Goal: Register for event/course

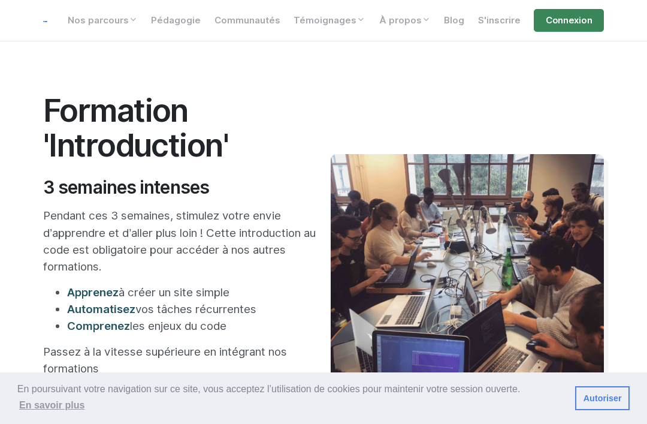
click at [46, 21] on img at bounding box center [45, 21] width 4 height 1
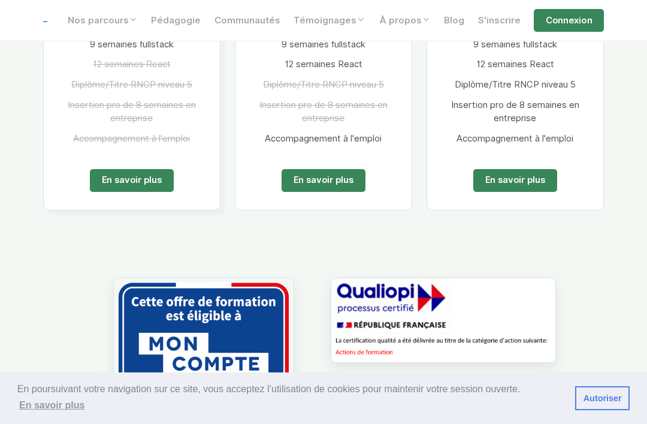
scroll to position [2411, 0]
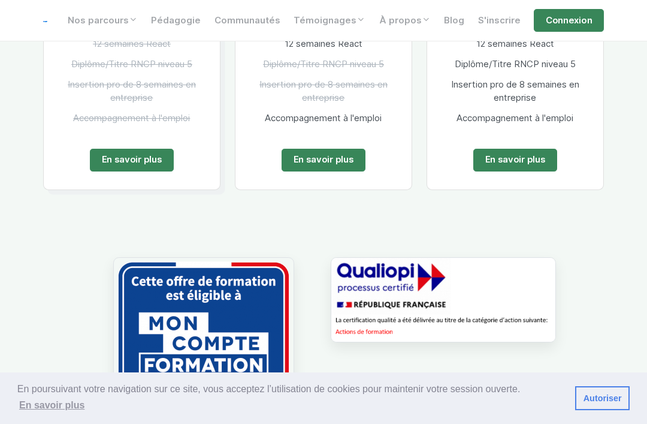
click at [525, 149] on link "En savoir plus" at bounding box center [515, 160] width 84 height 23
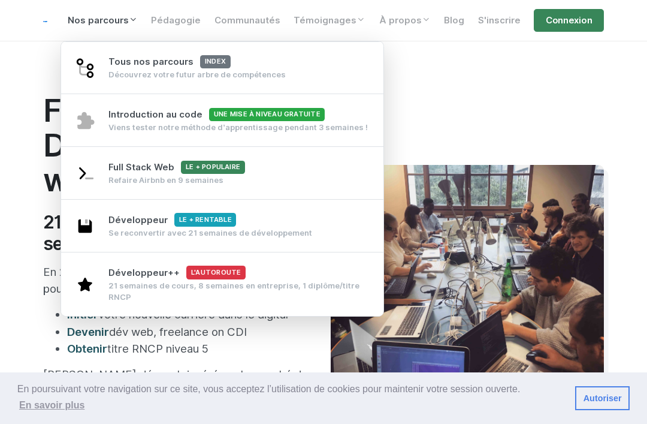
click at [119, 31] on link "Nos parcours" at bounding box center [103, 20] width 84 height 23
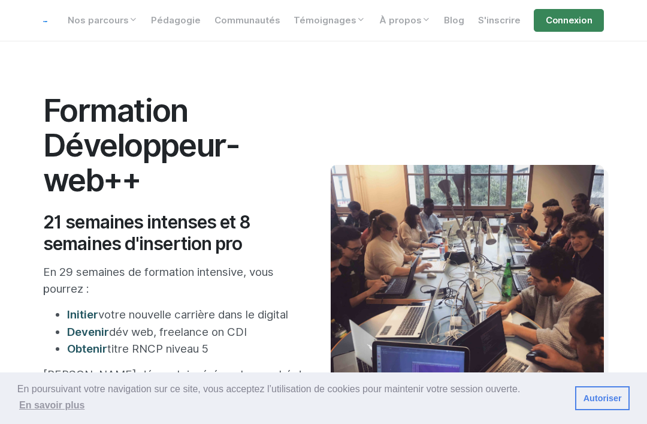
click at [129, 25] on link "Nos parcours" at bounding box center [103, 20] width 84 height 23
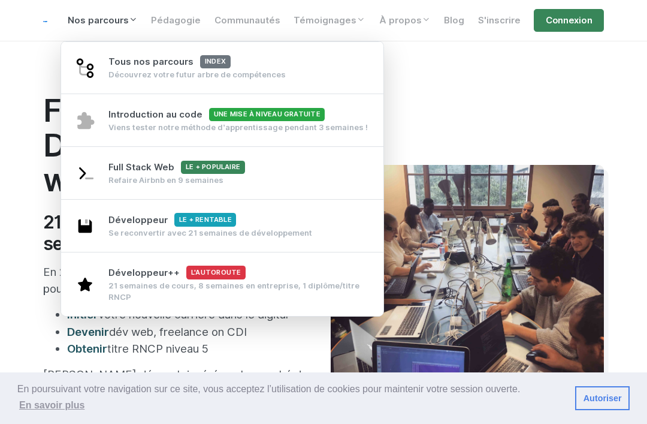
click at [349, 115] on div "Introduction au code Une mise à niveau gratuite Viens tester notre méthode d’ap…" at bounding box center [237, 120] width 259 height 25
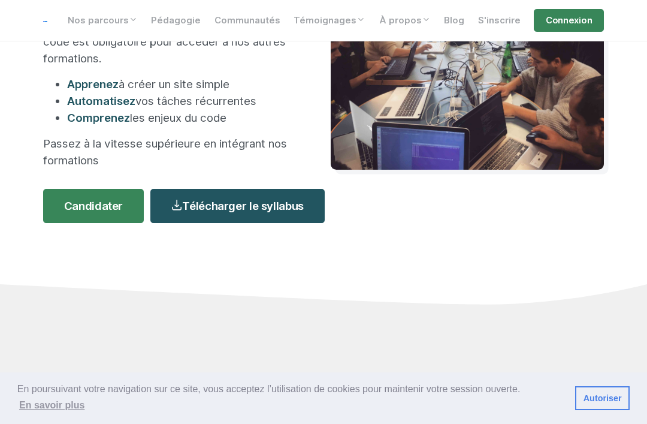
scroll to position [211, 0]
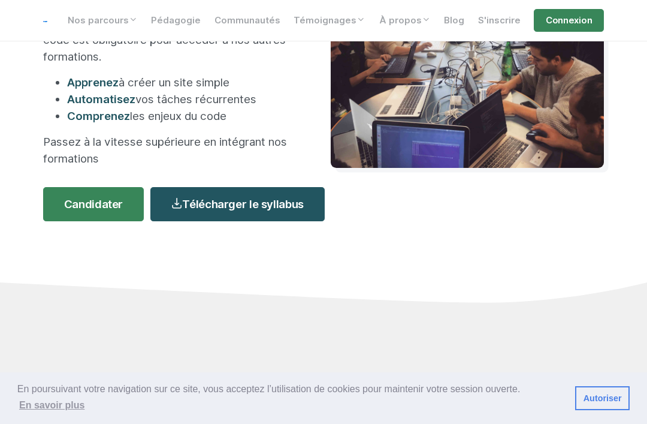
click at [278, 200] on link "Télécharger le syllabus" at bounding box center [237, 204] width 174 height 34
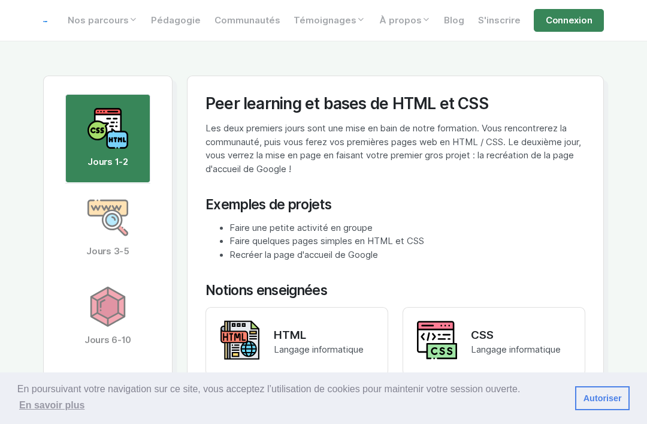
scroll to position [2062, 0]
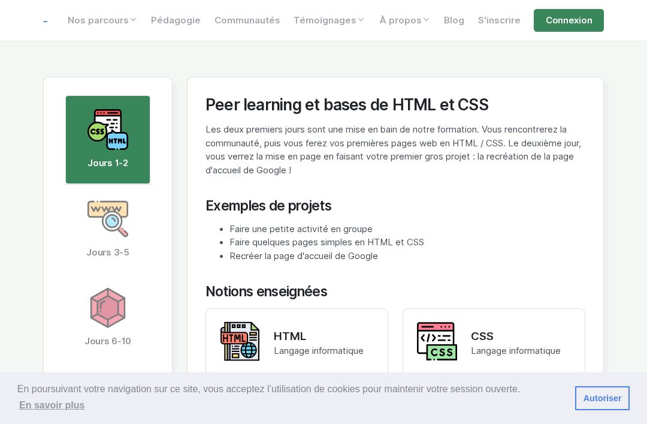
click at [96, 223] on link "Jours 3-5" at bounding box center [108, 229] width 86 height 89
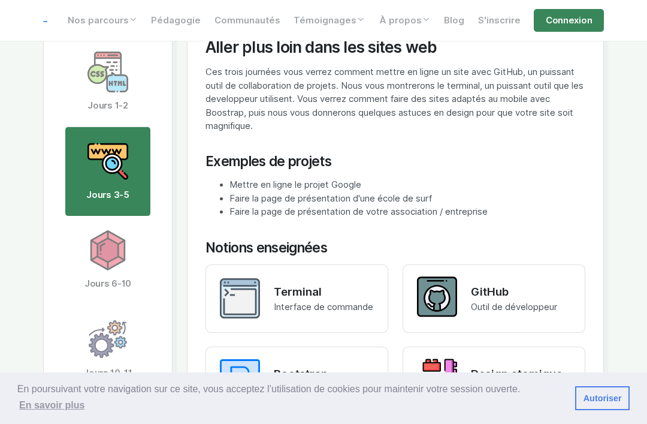
scroll to position [2118, 0]
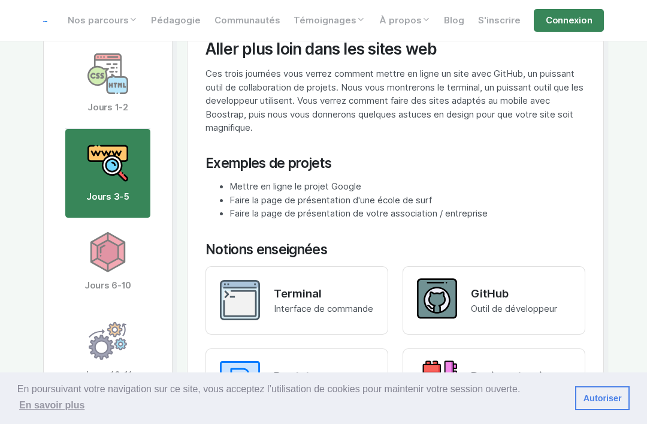
click at [96, 248] on img at bounding box center [107, 252] width 41 height 41
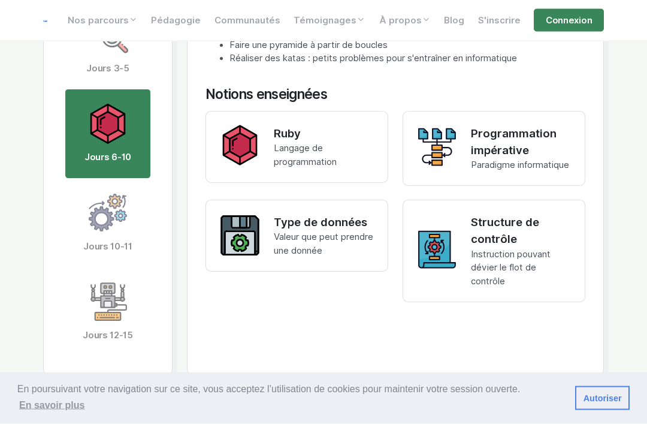
click at [99, 268] on link "Jours 12-15" at bounding box center [108, 312] width 86 height 89
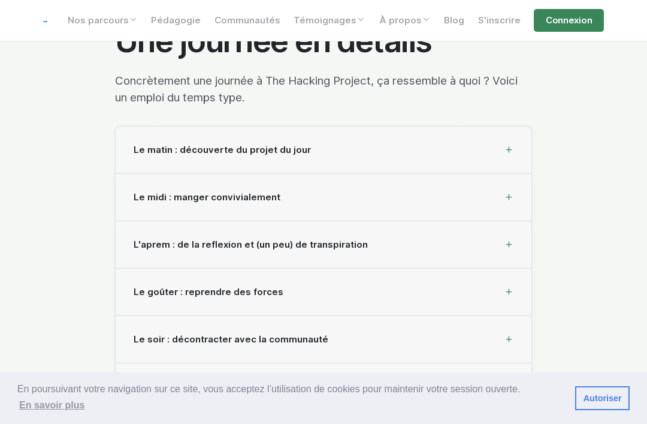
scroll to position [3152, 0]
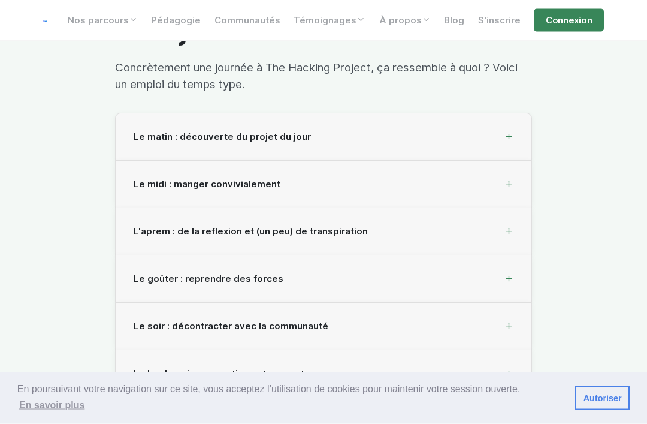
click at [503, 121] on div "Le matin : découverte du projet du jour" at bounding box center [324, 137] width 416 height 47
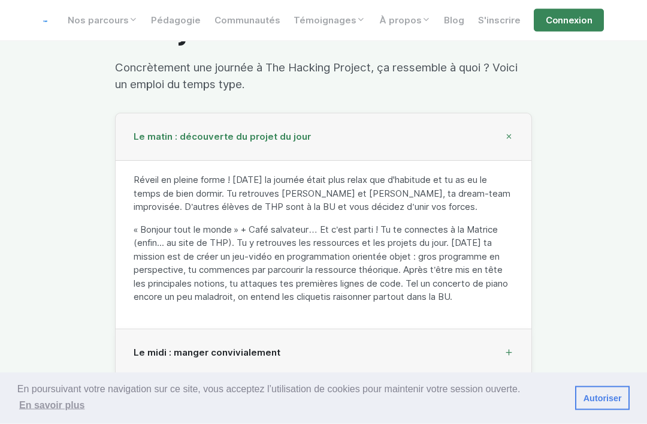
scroll to position [3153, 0]
click at [630, 28] on nav "Nos parcours Tous nos parcours index Découvrez votre futur arbre de compétences…" at bounding box center [323, 20] width 647 height 41
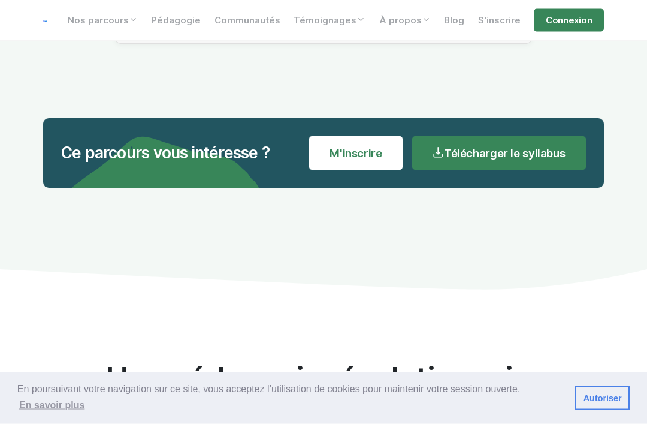
scroll to position [3675, 0]
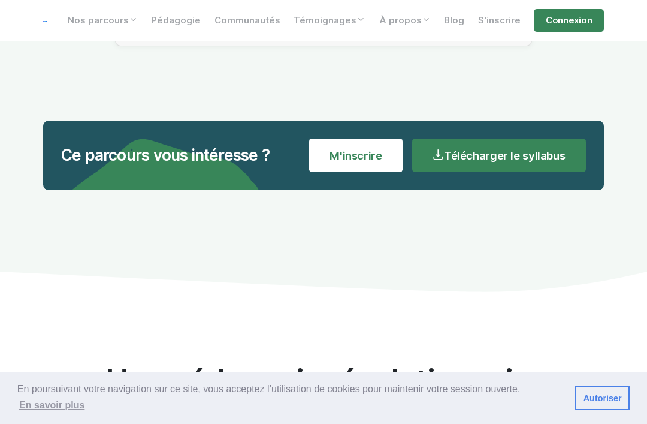
click at [388, 138] on link "M'inscrire" at bounding box center [356, 155] width 94 height 34
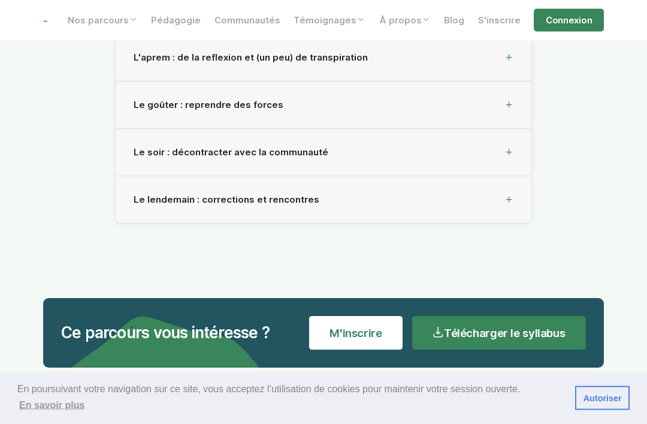
scroll to position [3497, 0]
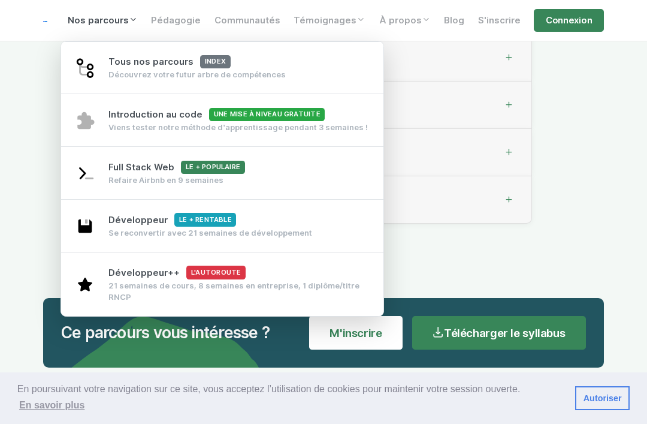
click at [303, 222] on div "Développeur Le + rentable Se reconvertir avec 21 semaines de développement" at bounding box center [210, 225] width 204 height 25
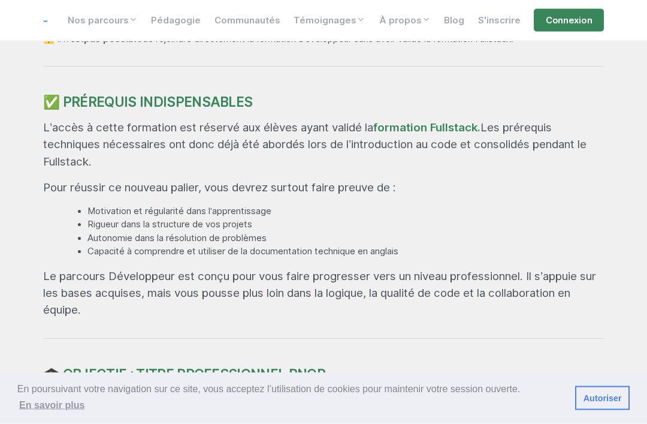
scroll to position [788, 0]
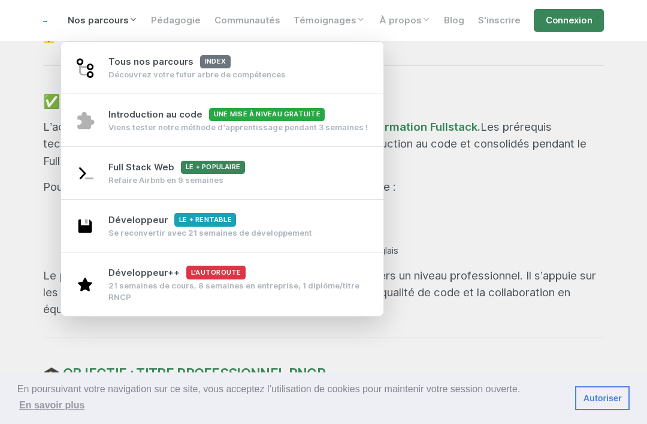
click at [203, 64] on span "Tous nos parcours index" at bounding box center [169, 61] width 122 height 11
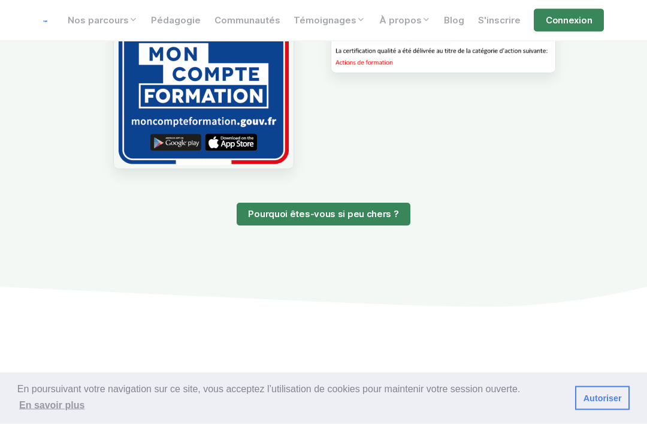
scroll to position [1147, 0]
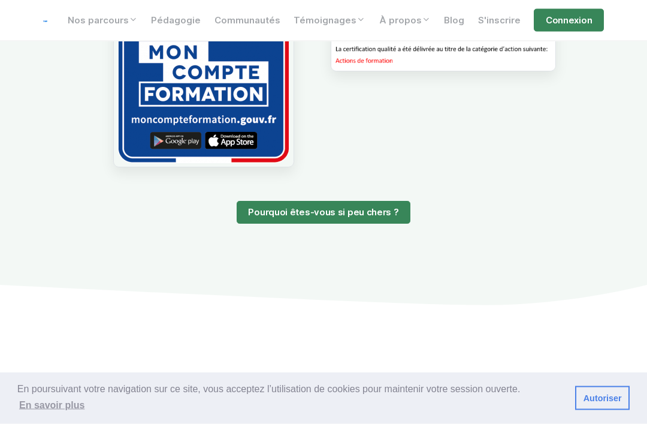
click at [359, 210] on link "Pourquoi êtes-vous si peu chers ?" at bounding box center [324, 212] width 174 height 23
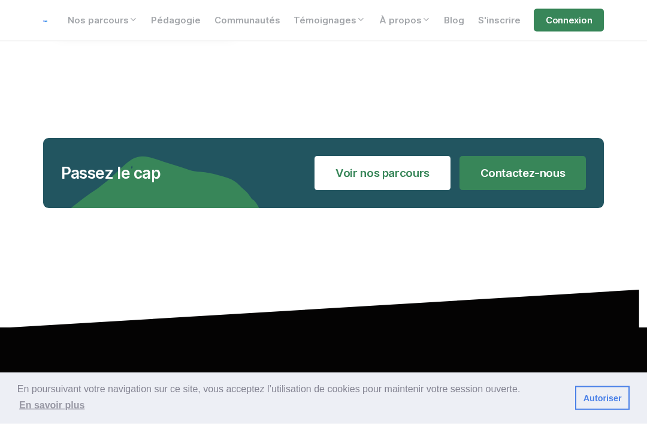
scroll to position [2211, 0]
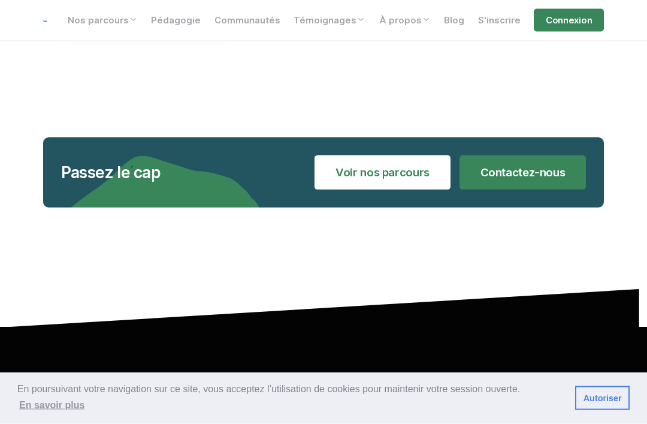
click at [424, 156] on link "Voir nos parcours" at bounding box center [382, 173] width 135 height 34
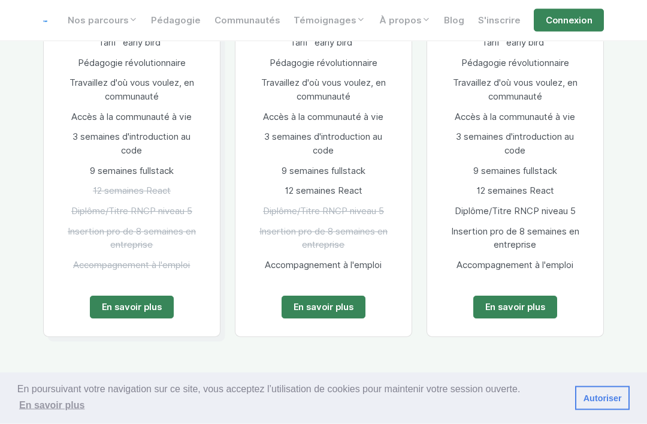
scroll to position [740, 0]
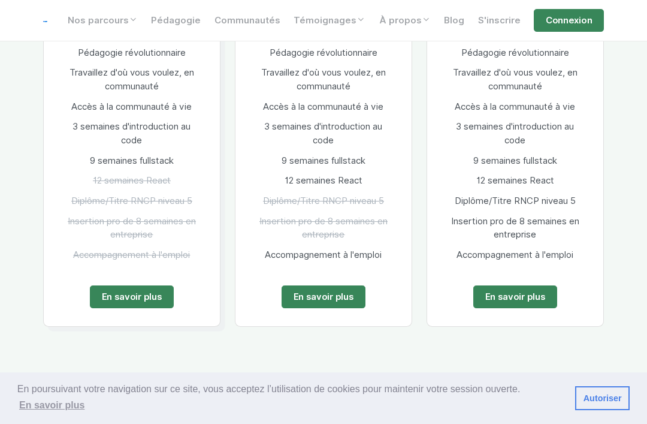
click at [99, 291] on link "En savoir plus" at bounding box center [132, 296] width 84 height 23
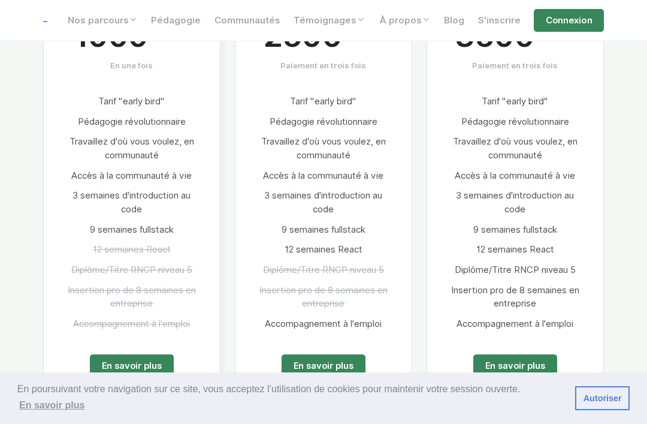
scroll to position [721, 0]
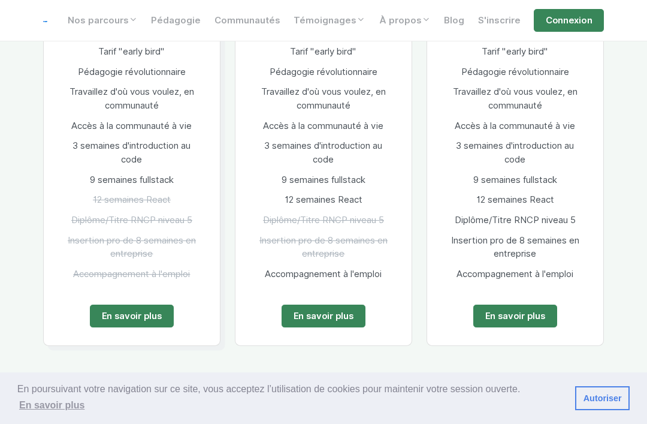
click at [144, 308] on link "En savoir plus" at bounding box center [132, 315] width 84 height 23
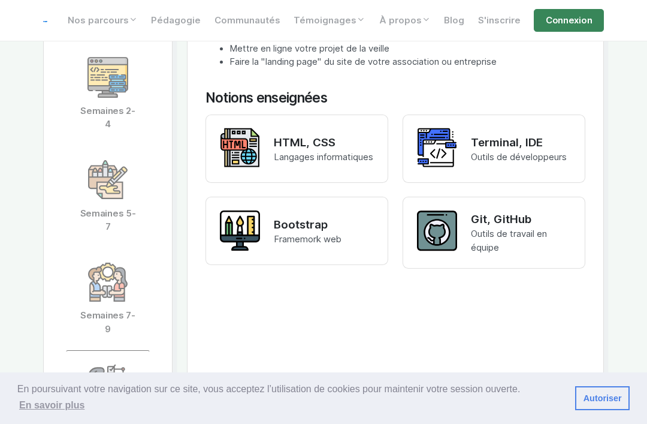
scroll to position [2276, 0]
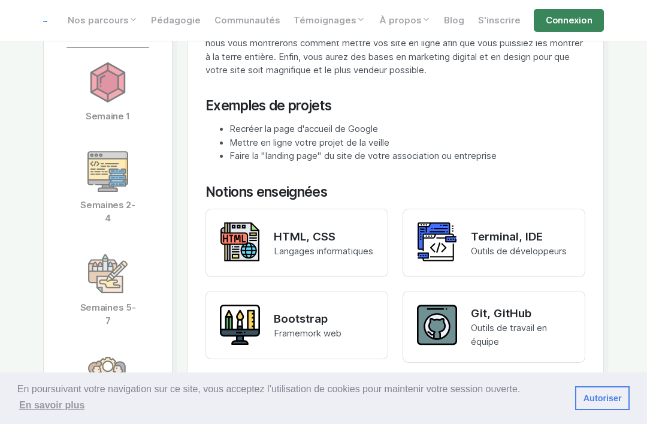
click at [86, 212] on link "Semaines 2-4" at bounding box center [108, 188] width 86 height 102
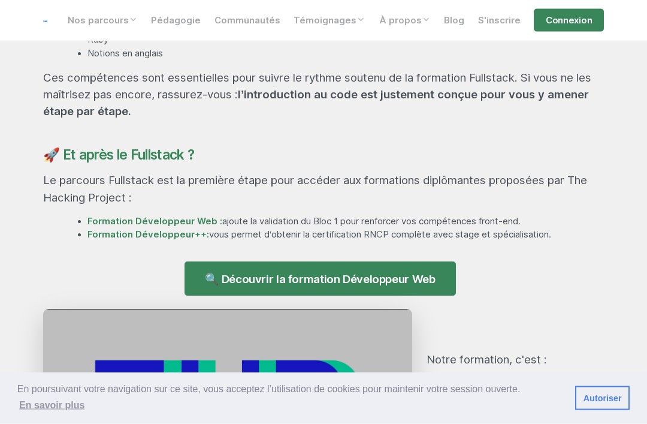
scroll to position [997, 0]
click at [576, 18] on link "Connexion" at bounding box center [569, 20] width 70 height 23
click at [503, 22] on link "S'inscrire" at bounding box center [499, 20] width 56 height 23
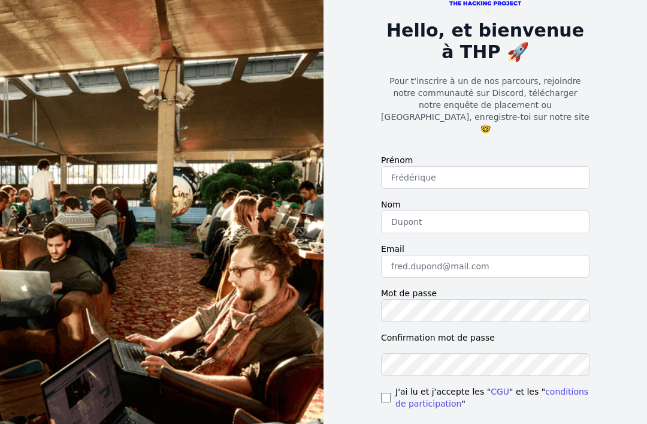
scroll to position [99, 0]
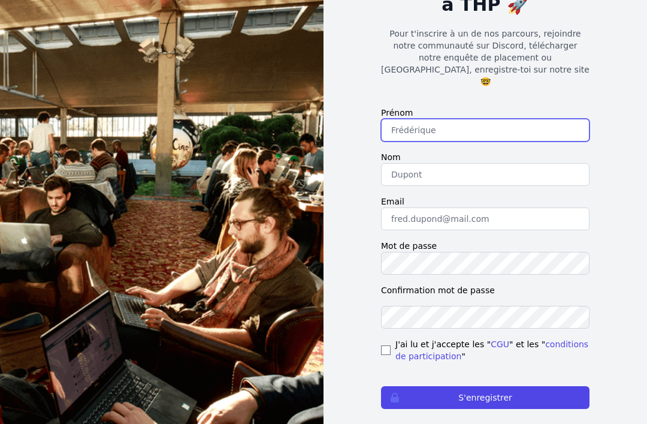
click at [496, 125] on input "text" at bounding box center [485, 130] width 209 height 23
type input "Rémi"
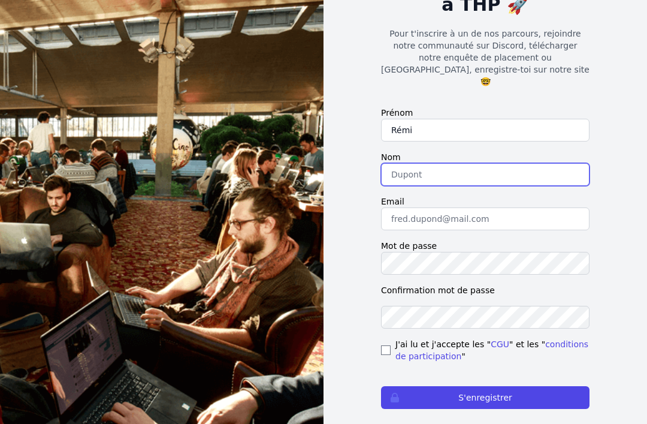
click at [475, 173] on input "text" at bounding box center [485, 174] width 209 height 23
type input "Blancher"
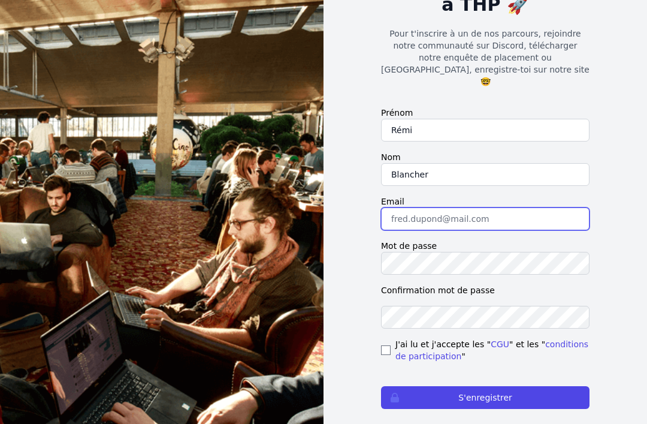
click at [517, 207] on input "email" at bounding box center [485, 218] width 209 height 23
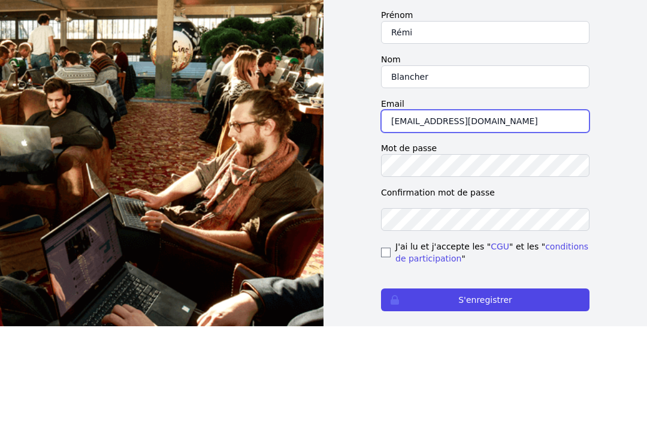
click at [388, 207] on input "reli.blancher@gmail.com" at bounding box center [485, 218] width 209 height 23
click at [402, 207] on input "reli.blancher@gmail.com" at bounding box center [485, 218] width 209 height 23
type input "remi.blancher@gmail.com"
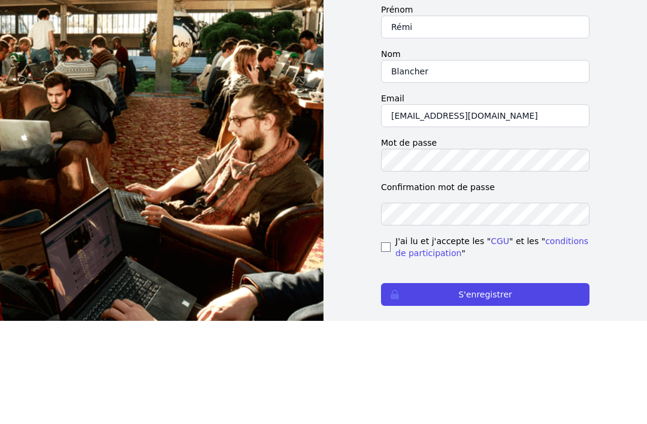
scroll to position [104, 0]
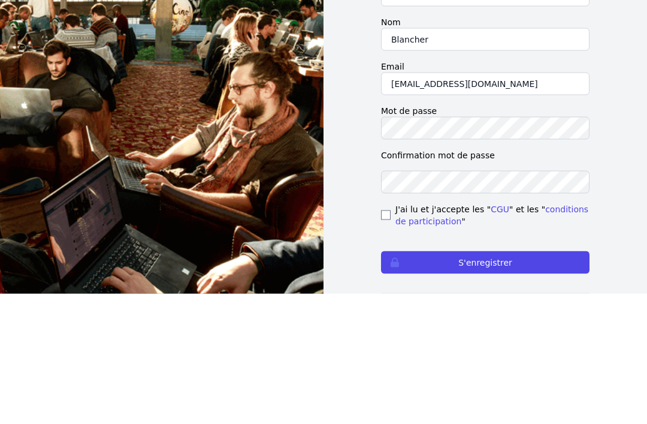
click at [397, 333] on span "J'ai lu et j'accepte les " CGU " et les " conditions de participation "" at bounding box center [493, 345] width 194 height 24
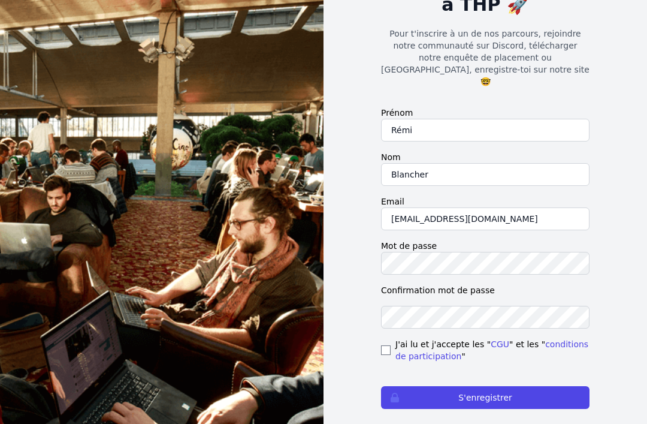
click at [378, 334] on div "Hello, et bienvenue à THP 🚀 Pour t'inscrire à un de nos parcours, rejoindre not…" at bounding box center [485, 188] width 247 height 574
click at [387, 345] on input "checkbox" at bounding box center [386, 350] width 10 height 10
checkbox input "true"
click at [546, 386] on button "S'enregistrer" at bounding box center [485, 397] width 209 height 23
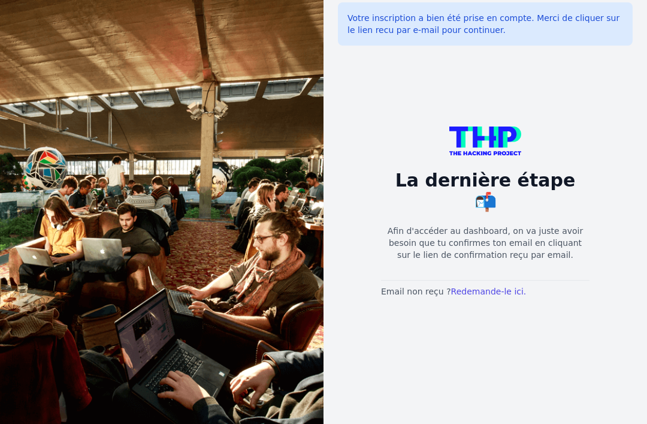
click at [468, 296] on link "Redemande-le ici." at bounding box center [489, 291] width 76 height 10
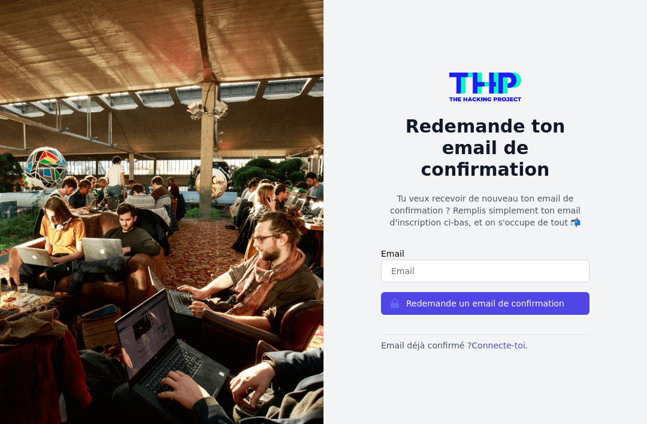
click at [478, 282] on input "email" at bounding box center [485, 270] width 209 height 23
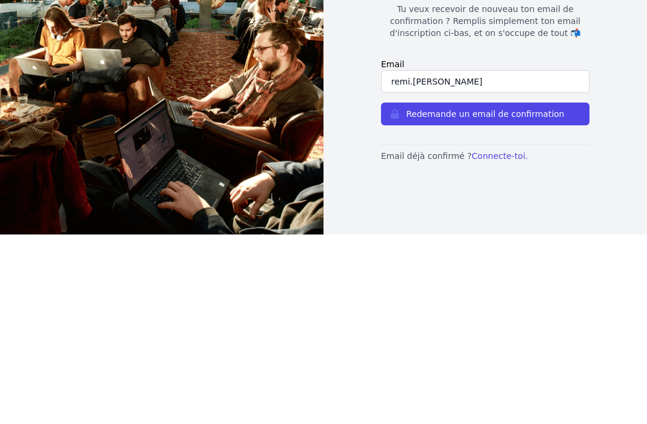
type input "remi.[PERSON_NAME]@"
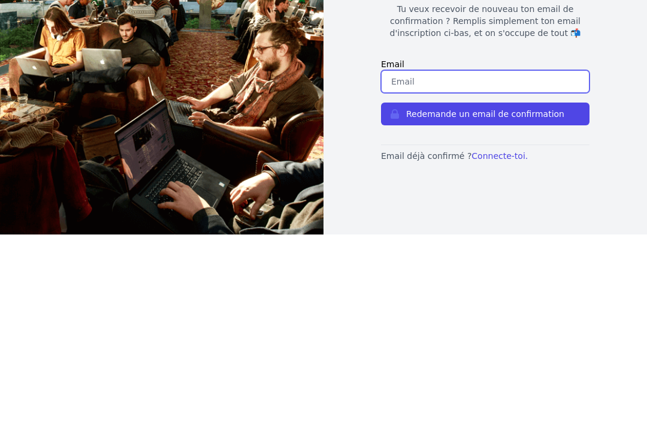
type input "[EMAIL_ADDRESS][PERSON_NAME][DOMAIN_NAME]"
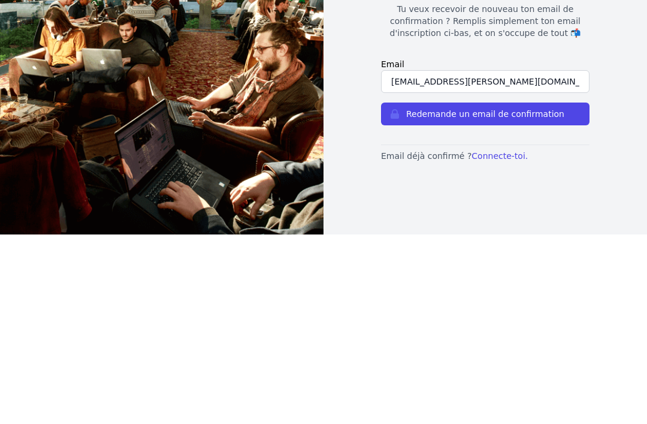
scroll to position [38, 0]
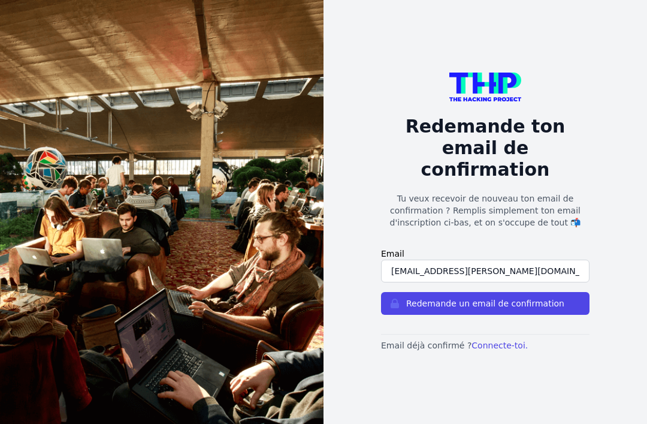
click at [496, 292] on button "Redemande un email de confirmation" at bounding box center [485, 303] width 209 height 23
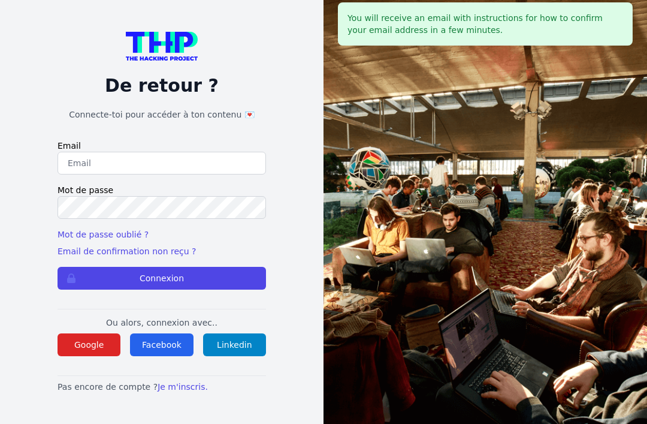
click at [514, 169] on div at bounding box center [486, 212] width 324 height 424
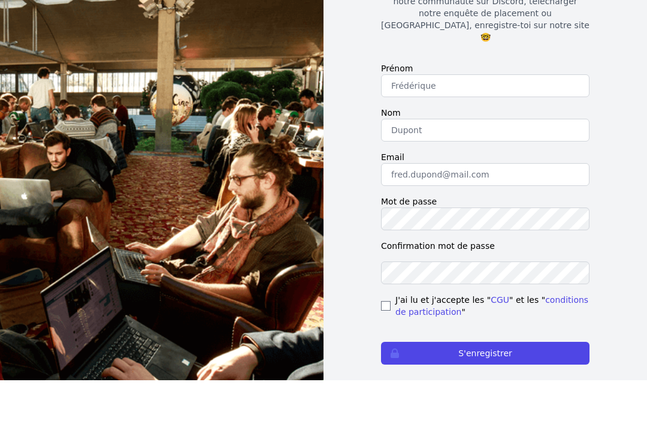
scroll to position [99, 0]
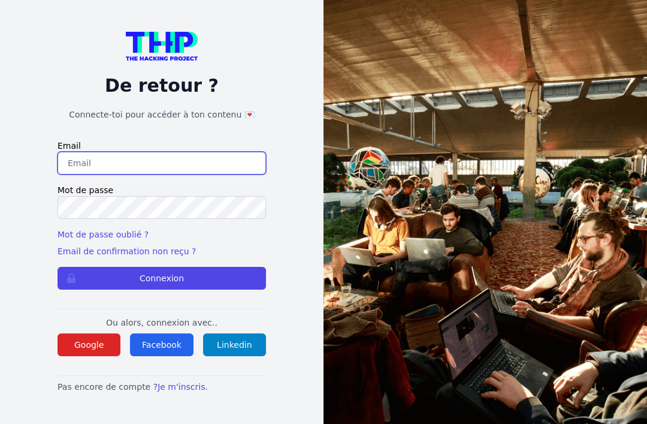
type input "[EMAIL_ADDRESS][PERSON_NAME][DOMAIN_NAME]"
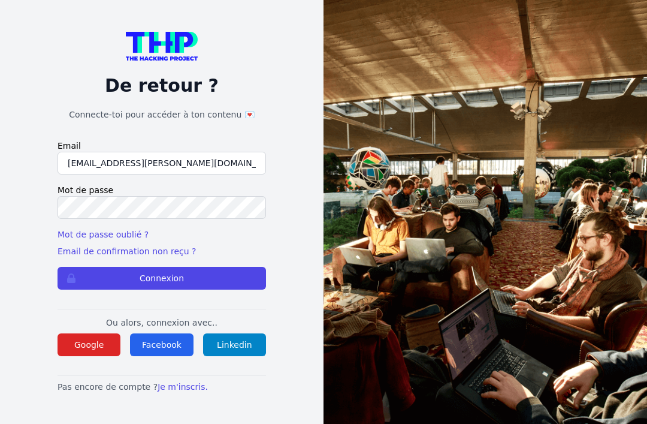
click at [162, 289] on button "Connexion" at bounding box center [162, 278] width 209 height 23
click at [96, 289] on button "Connexion" at bounding box center [162, 278] width 209 height 23
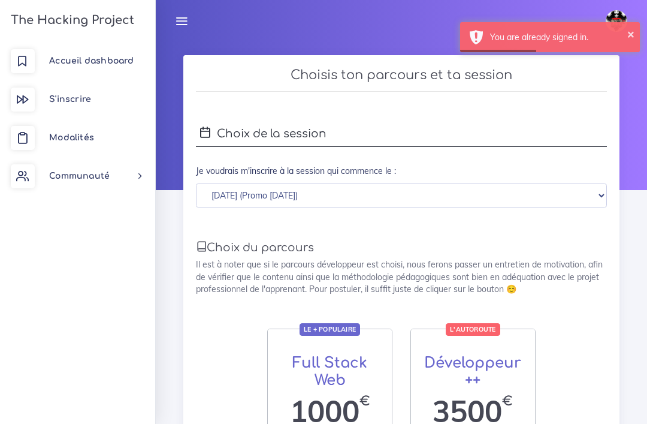
scroll to position [18, 0]
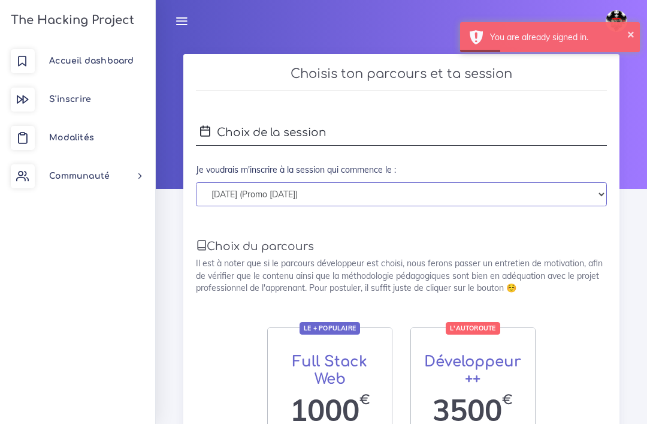
click at [481, 203] on select "[DATE] (Promo [DATE]) [DATE] (Promo [DATE])" at bounding box center [401, 194] width 411 height 25
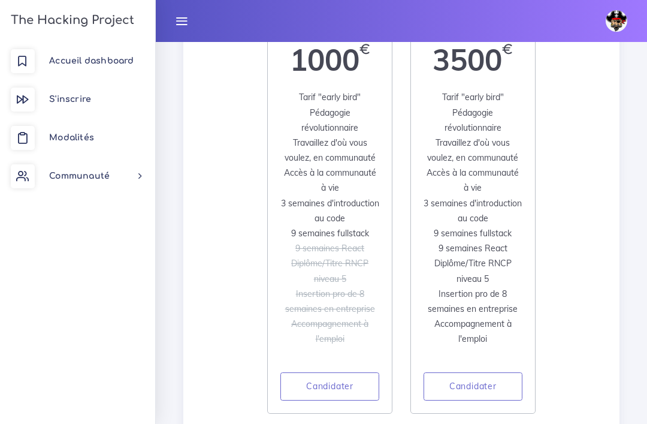
scroll to position [373, 0]
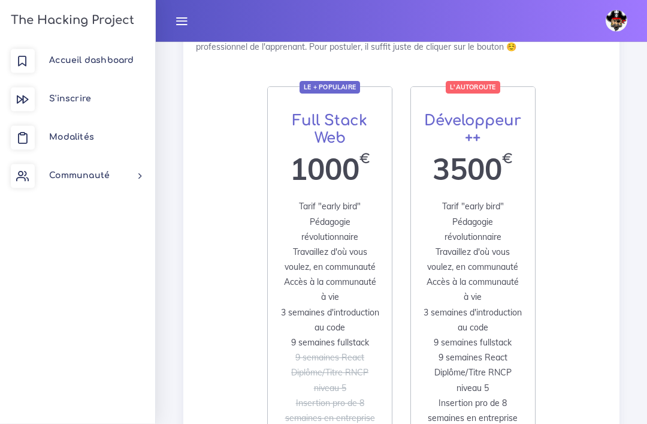
click at [493, 262] on span "Travaillez d'où vous voulez, en communauté" at bounding box center [472, 260] width 91 height 26
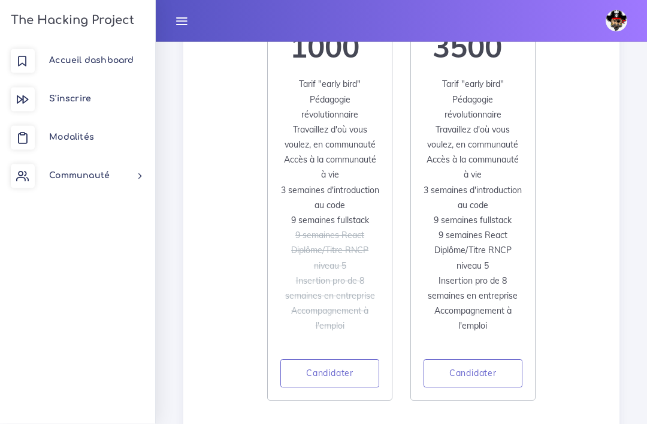
scroll to position [381, 0]
click at [495, 367] on link "Candidater" at bounding box center [473, 373] width 99 height 29
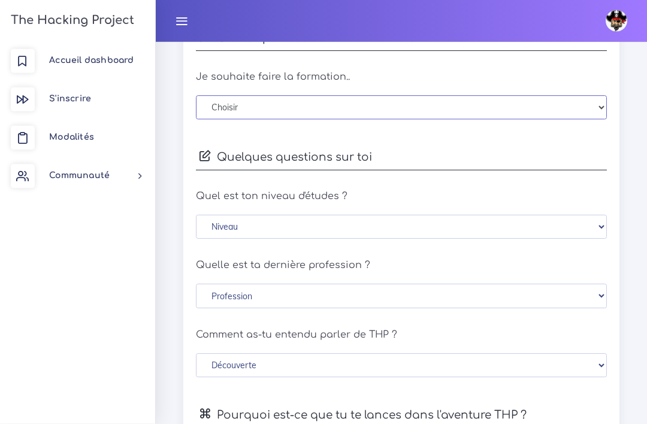
click at [513, 108] on select "Choisir En distanciel [GEOGRAPHIC_DATA] [GEOGRAPHIC_DATA] [GEOGRAPHIC_DATA] [GE…" at bounding box center [401, 108] width 411 height 25
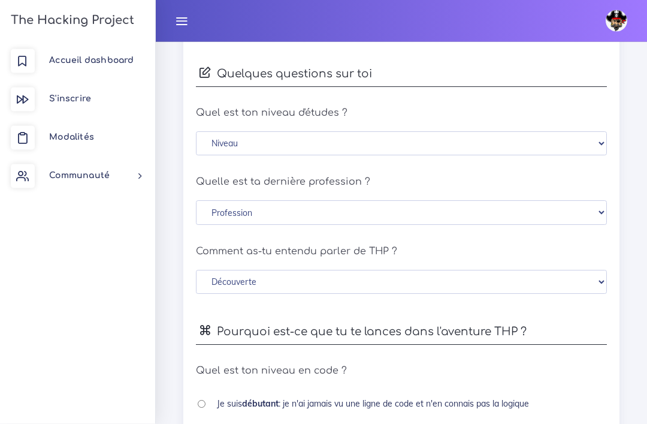
scroll to position [725, 0]
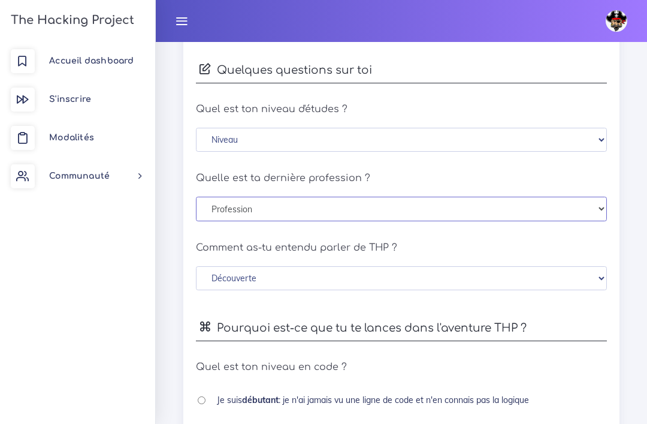
click at [499, 206] on select "Profession Cadres et profession intellectuelle supérieure Profession intérmedia…" at bounding box center [401, 209] width 411 height 25
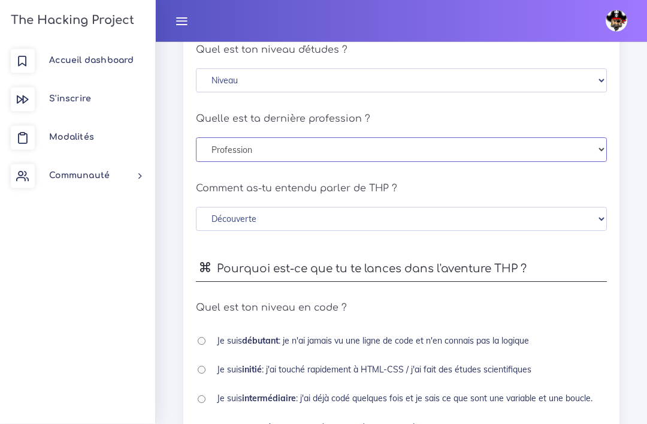
scroll to position [784, 0]
click at [499, 215] on select "Découverte Un ami m'en a parlé Je l'ai vu sur les réseaux sociaux Une recherche…" at bounding box center [401, 219] width 411 height 25
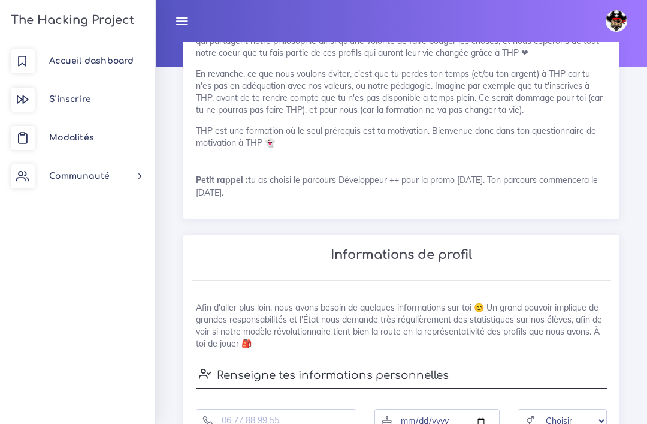
scroll to position [0, 0]
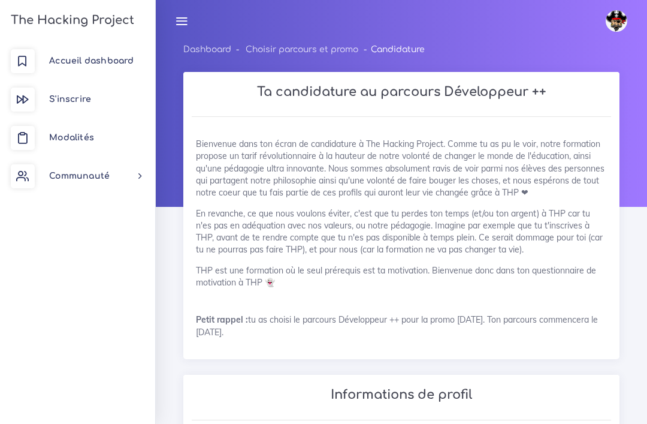
click at [113, 70] on link "Accueil dashboard" at bounding box center [77, 61] width 155 height 38
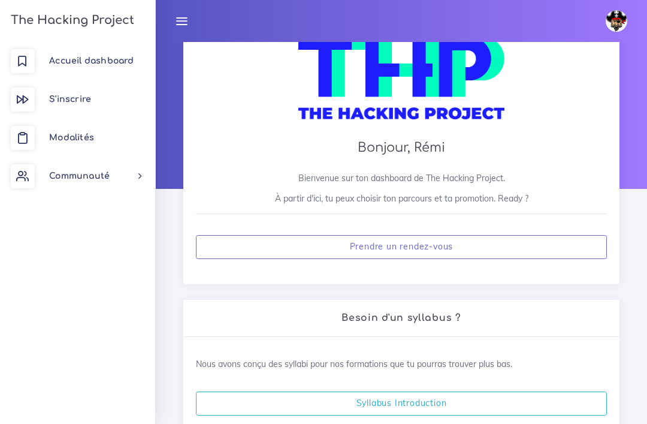
click at [521, 248] on link "Prendre un rendez-vous" at bounding box center [401, 247] width 411 height 25
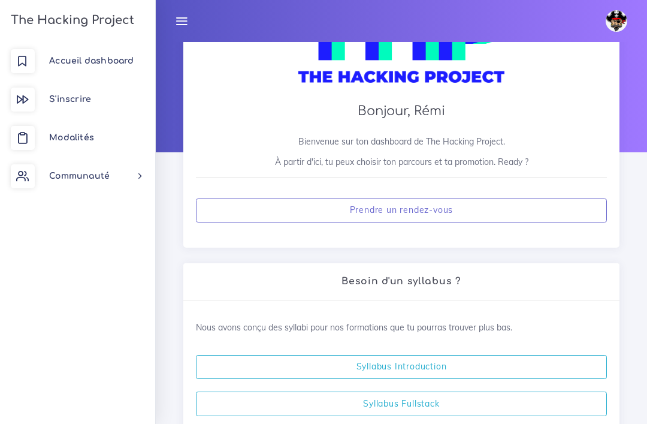
scroll to position [56, 0]
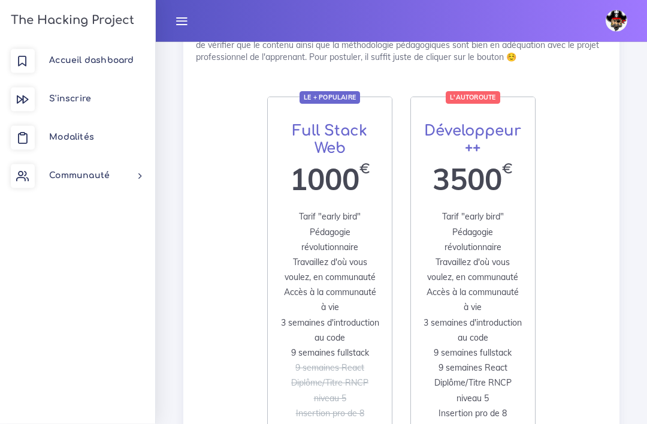
scroll to position [249, 0]
click at [54, 137] on span "Modalités" at bounding box center [71, 137] width 45 height 9
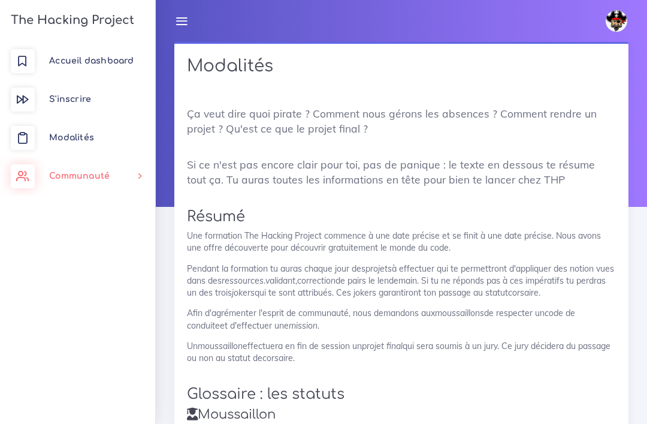
click at [63, 192] on link "Communauté" at bounding box center [77, 176] width 155 height 38
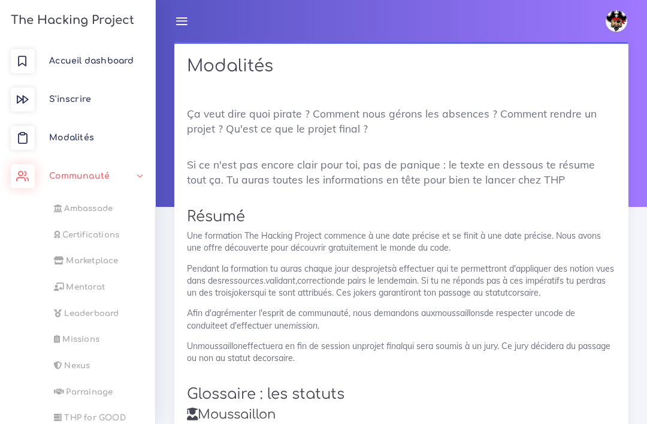
click at [69, 230] on span "Certifications" at bounding box center [90, 234] width 57 height 9
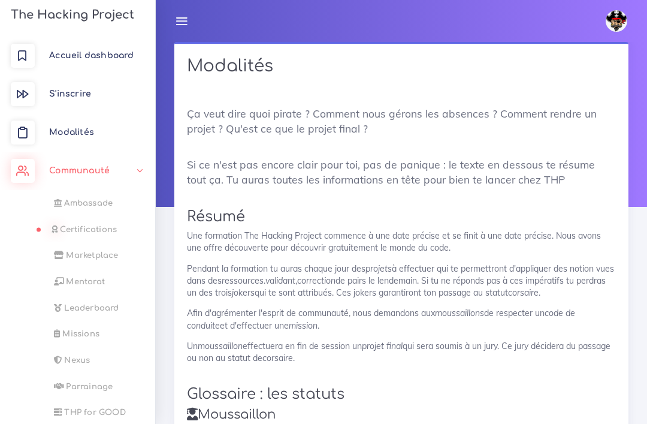
scroll to position [4, 0]
click at [74, 201] on span "Ambassade" at bounding box center [88, 204] width 49 height 9
click at [84, 209] on span "Ambassade" at bounding box center [86, 204] width 49 height 9
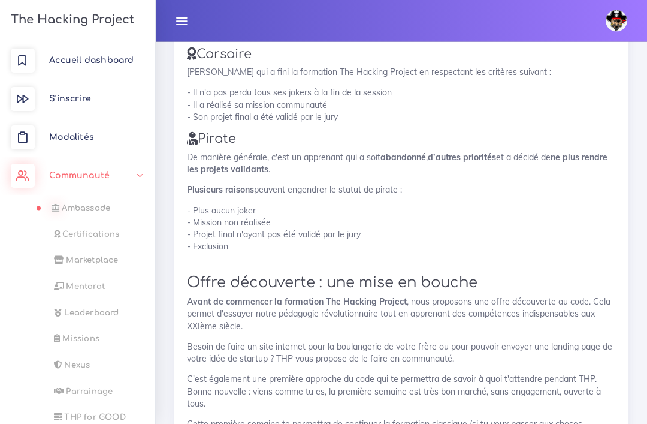
scroll to position [412, 0]
click at [84, 65] on span "Accueil dashboard" at bounding box center [91, 60] width 85 height 9
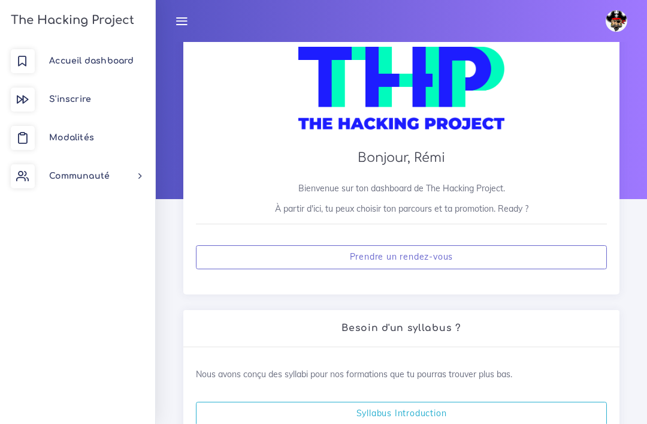
scroll to position [8, 0]
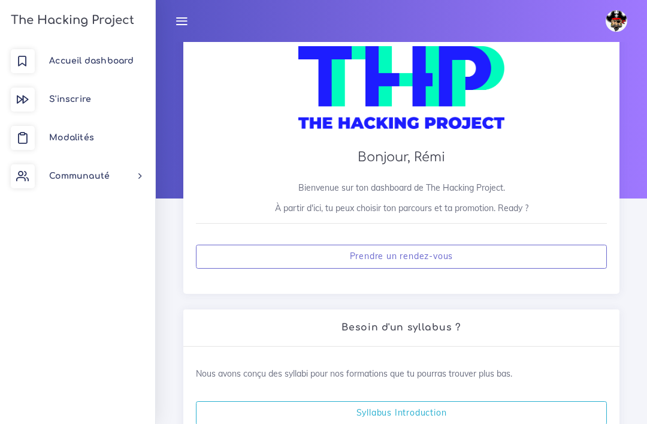
click at [105, 57] on span "Accueil dashboard" at bounding box center [91, 60] width 85 height 9
